Goal: Obtain resource: Download file/media

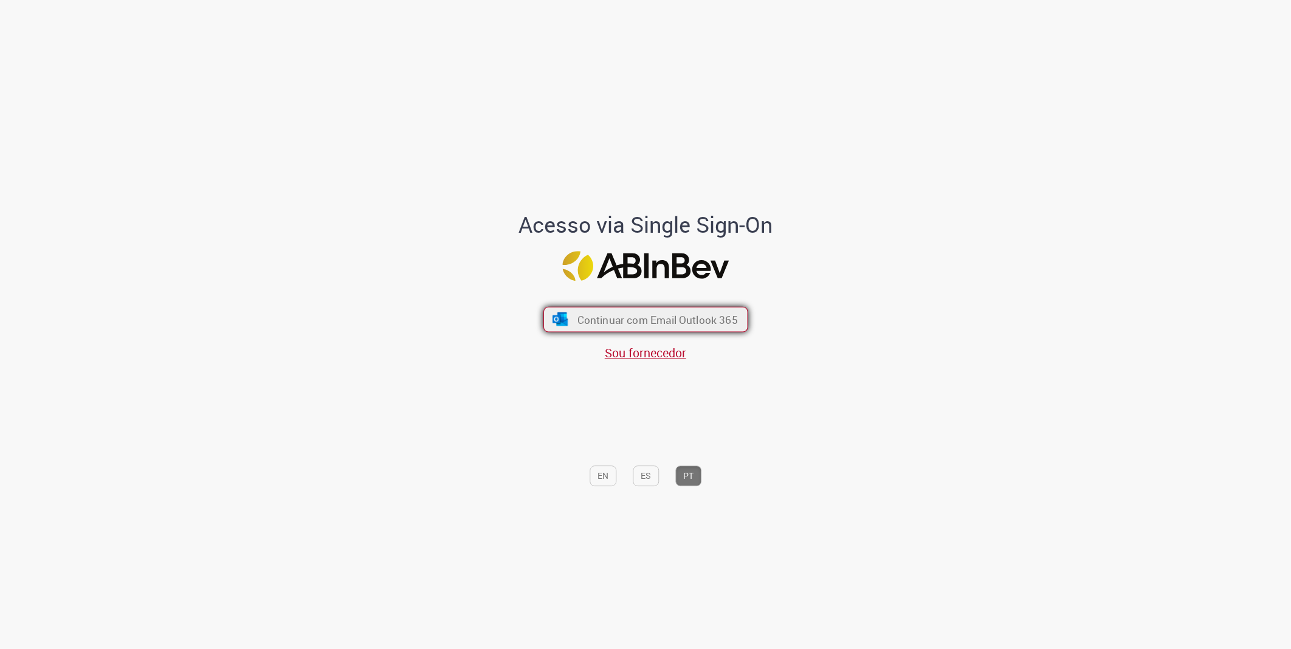
click at [606, 319] on span "Continuar com Email Outlook 365" at bounding box center [657, 319] width 160 height 14
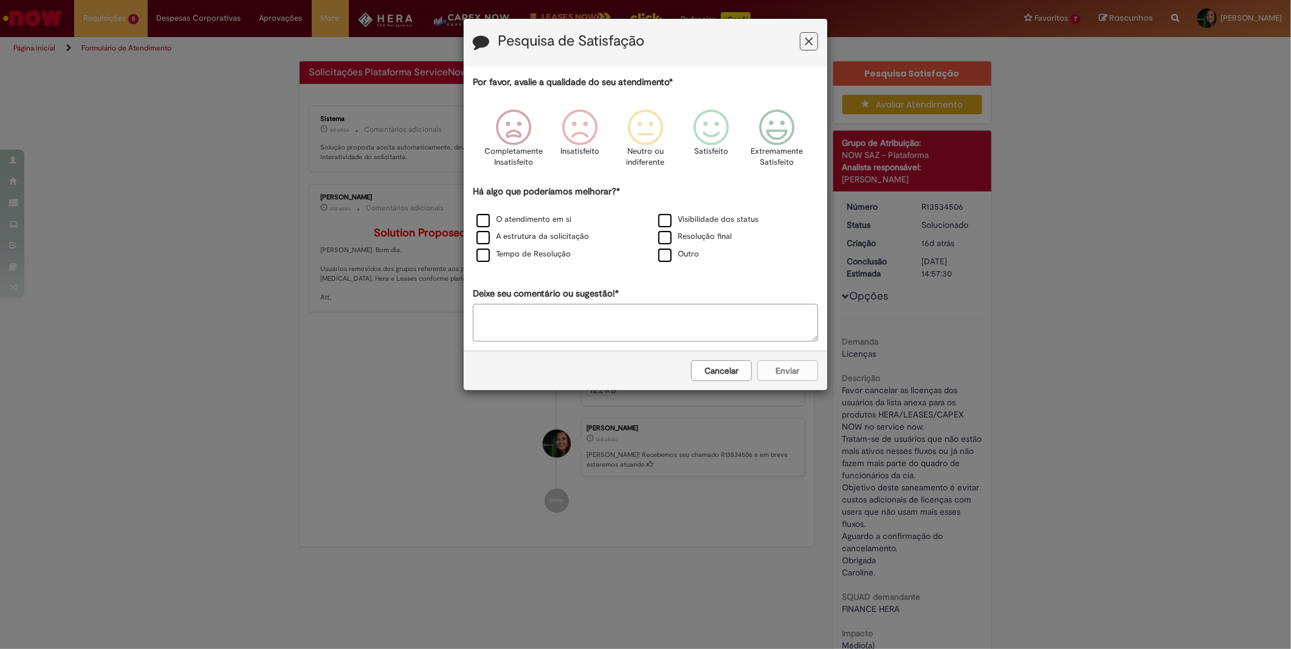
click at [368, 355] on div "Pesquisa de Satisfação Por favor, avalie a qualidade do seu atendimento* Comple…" at bounding box center [645, 324] width 1291 height 649
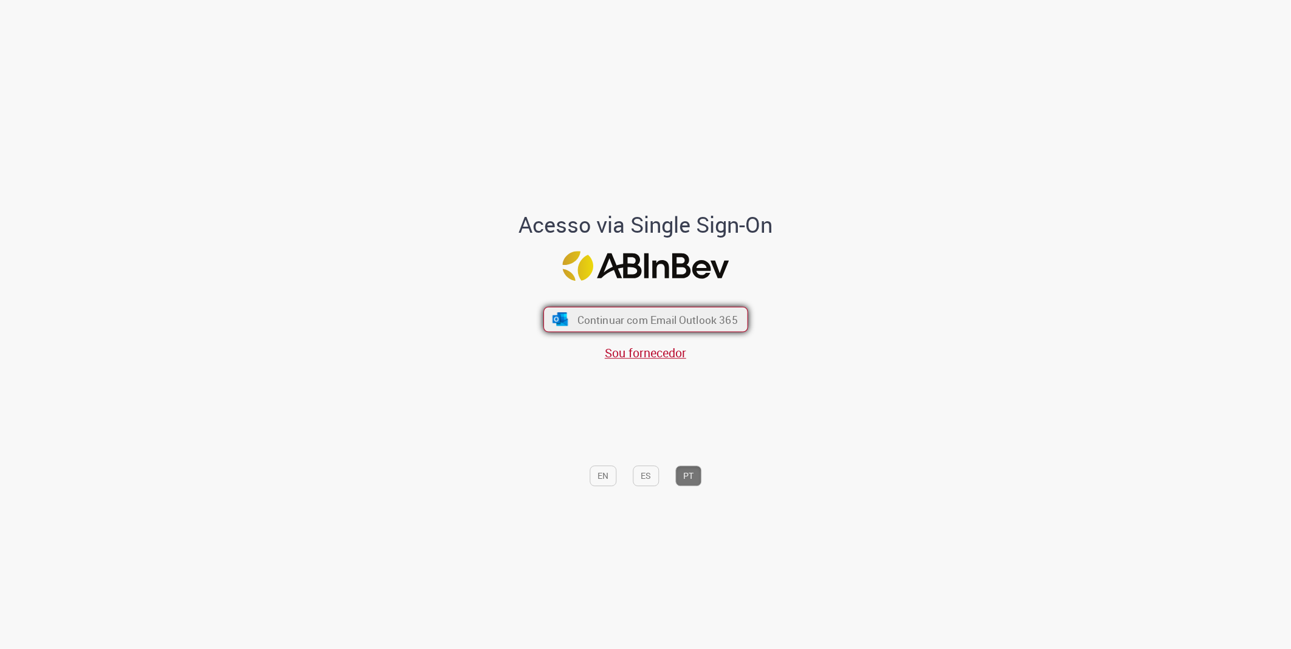
click at [613, 311] on button "Continuar com Email Outlook 365" at bounding box center [645, 320] width 205 height 26
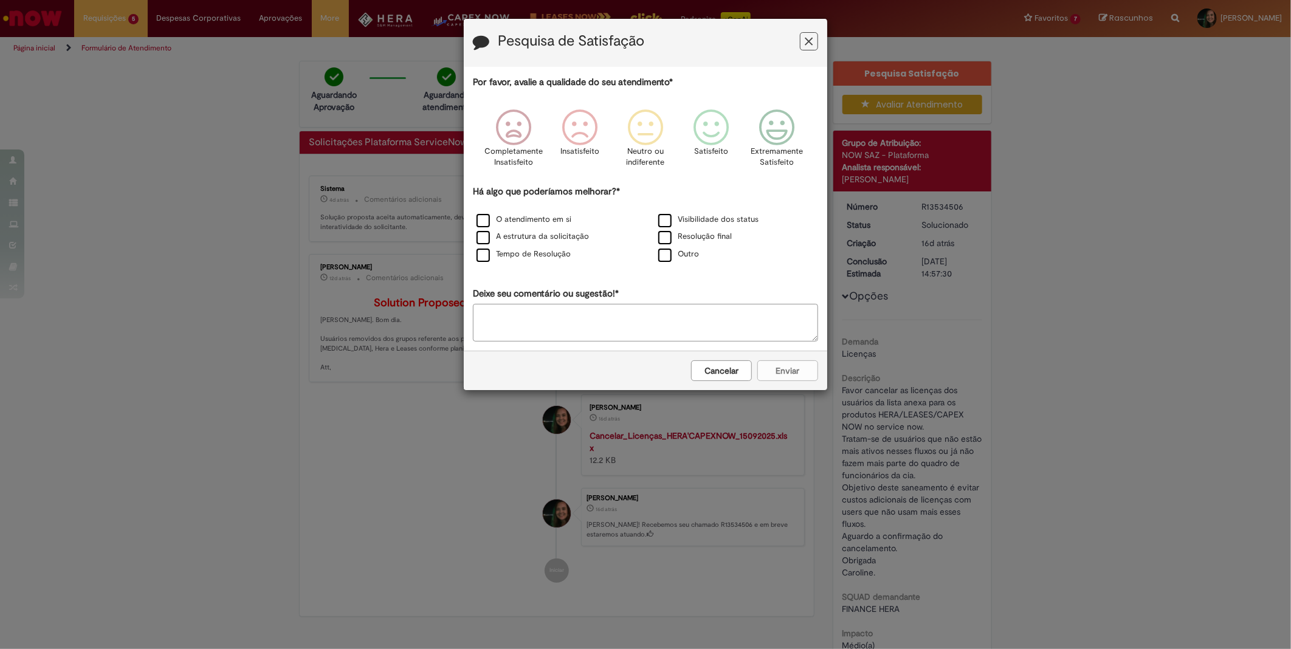
click at [813, 39] on button "Feedback" at bounding box center [809, 41] width 18 height 18
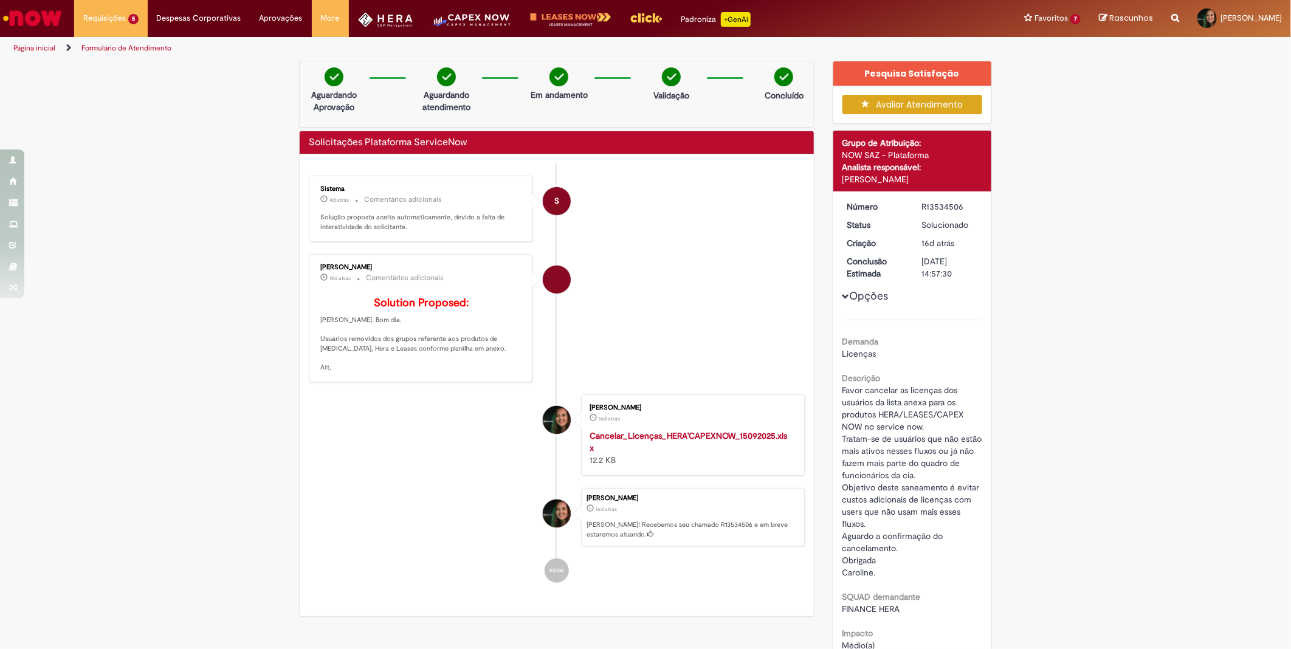
click at [642, 451] on strong "Cancelar_Licenças_HERA'CAPEXNOW_15092025.xlsx" at bounding box center [689, 441] width 198 height 23
